Goal: Task Accomplishment & Management: Use online tool/utility

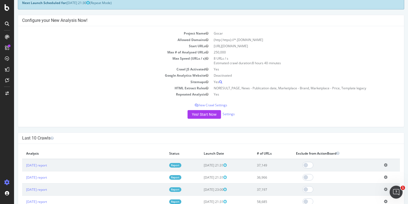
scroll to position [31, 0]
click at [231, 114] on link "Settings" at bounding box center [229, 114] width 12 height 5
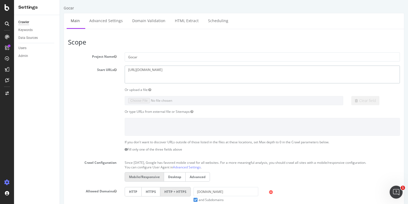
click at [169, 68] on textarea "[URL][DOMAIN_NAME]" at bounding box center [262, 75] width 275 height 18
paste textarea "[DOMAIN_NAME][URL]"
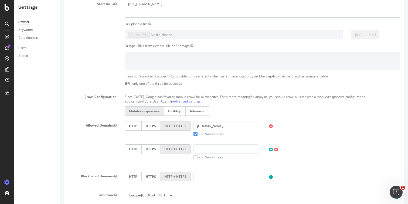
scroll to position [68, 0]
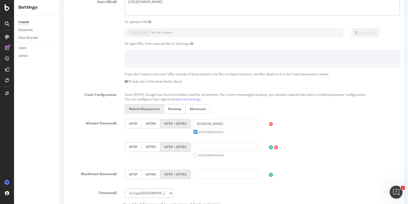
type textarea "[URL][DOMAIN_NAME]"
click at [194, 130] on label "and Subdomains" at bounding box center [209, 132] width 30 height 5
click at [60, 0] on input "and Subdomains" at bounding box center [60, 0] width 0 height 0
click at [219, 124] on input "[DOMAIN_NAME]" at bounding box center [226, 123] width 65 height 9
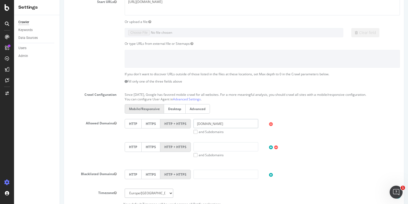
click at [219, 124] on input "[DOMAIN_NAME]" at bounding box center [226, 123] width 65 height 9
paste input "[URL][DOMAIN_NAME]"
type input "[URL][DOMAIN_NAME]"
drag, startPoint x: 82, startPoint y: 160, endPoint x: 95, endPoint y: 159, distance: 13.0
click at [82, 160] on div "Allowed Domains HTTP HTTPS HTTP + HTTPS [URL][DOMAIN_NAME] and Subdomains User …" at bounding box center [234, 142] width 340 height 46
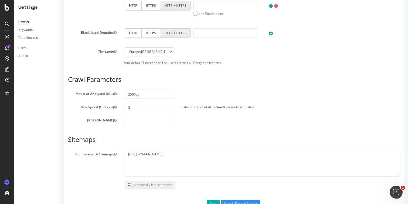
scroll to position [227, 0]
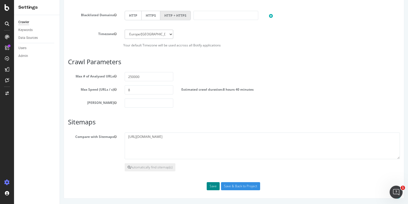
click at [216, 187] on button "Save" at bounding box center [213, 186] width 13 height 8
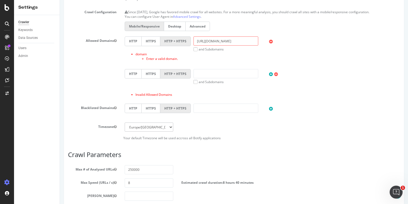
scroll to position [155, 0]
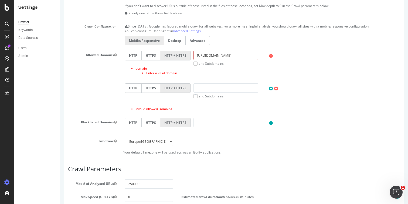
drag, startPoint x: 207, startPoint y: 56, endPoint x: 187, endPoint y: 56, distance: 20.5
click at [187, 56] on div "HTTP HTTPS HTTP + HTTPS [URL][DOMAIN_NAME] and Subdomains User Agent: Mobile De…" at bounding box center [262, 58] width 281 height 15
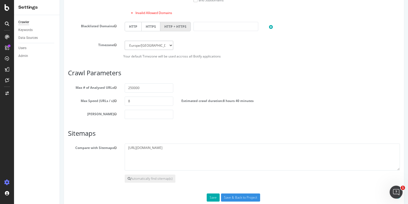
scroll to position [262, 0]
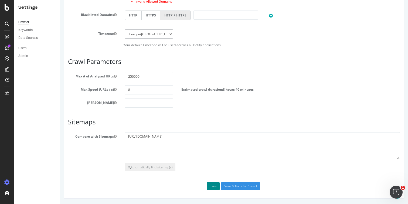
type input "[DOMAIN_NAME]"
click at [213, 188] on button "Save" at bounding box center [213, 186] width 13 height 8
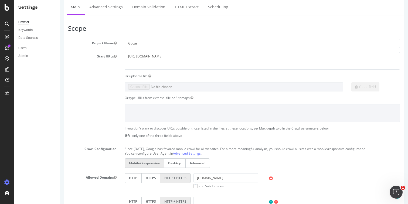
scroll to position [0, 0]
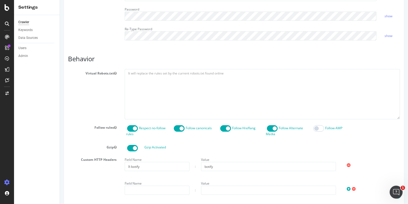
scroll to position [223, 0]
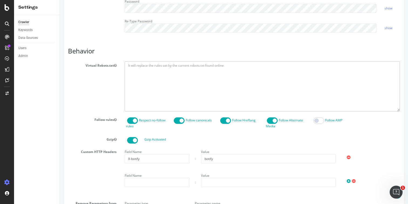
click at [170, 87] on textarea at bounding box center [262, 86] width 275 height 50
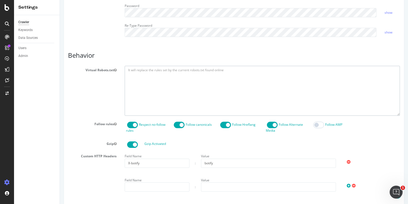
scroll to position [228, 0]
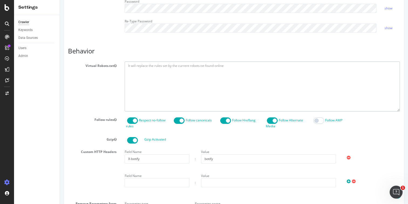
click at [143, 75] on textarea at bounding box center [262, 87] width 275 height 50
paste textarea "User-agent: *"
type textarea "User-agent: *"
click at [93, 90] on div "Virtual Robots.txt User-agent: *" at bounding box center [234, 87] width 340 height 50
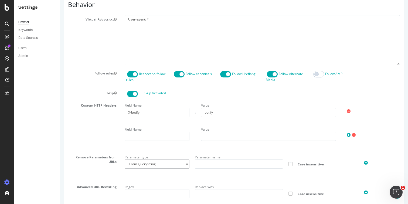
scroll to position [324, 0]
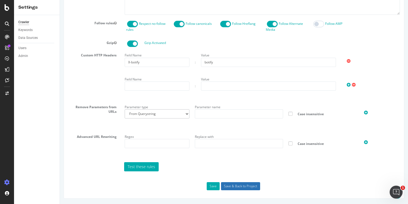
click at [229, 186] on input "Save & Back to Project" at bounding box center [240, 186] width 39 height 8
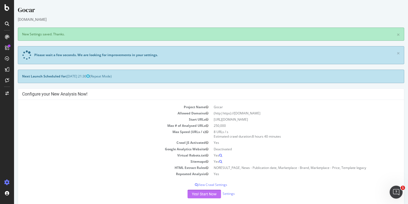
click at [213, 194] on button "Yes! Start Now" at bounding box center [204, 194] width 33 height 9
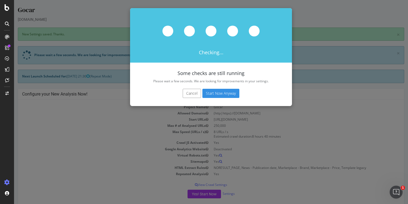
click at [223, 94] on button "Start Now Anyway" at bounding box center [221, 93] width 37 height 9
